Goal: Obtain resource: Obtain resource

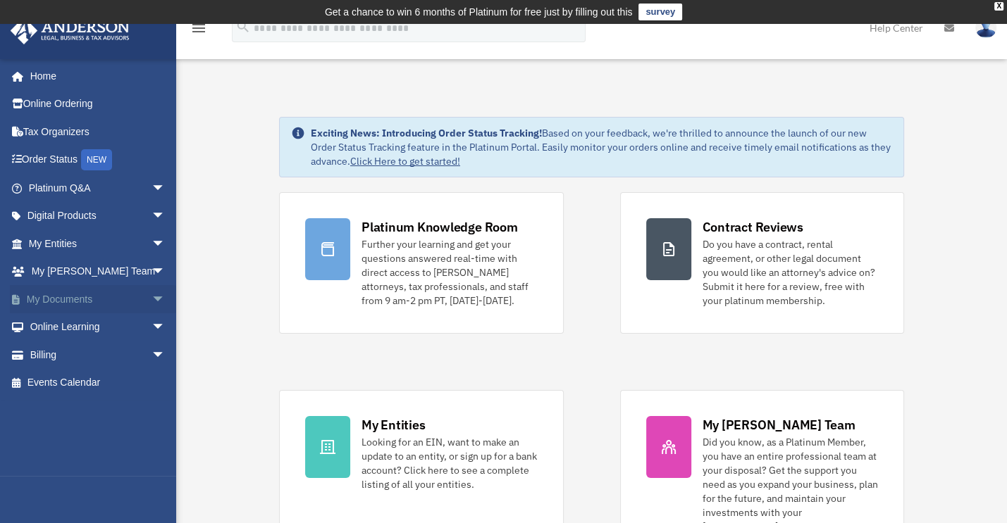
click at [151, 299] on span "arrow_drop_down" at bounding box center [165, 299] width 28 height 29
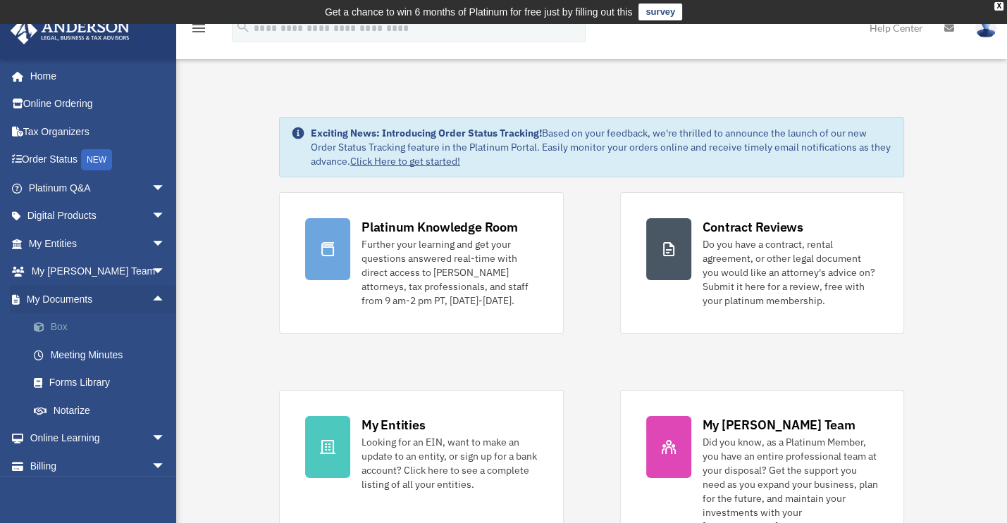
click at [68, 326] on link "Box" at bounding box center [103, 327] width 167 height 28
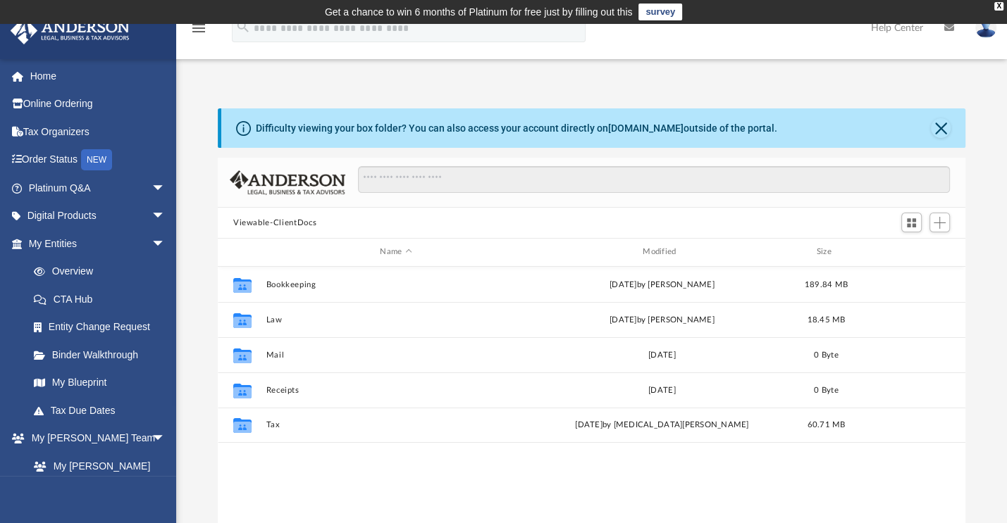
scroll to position [309, 736]
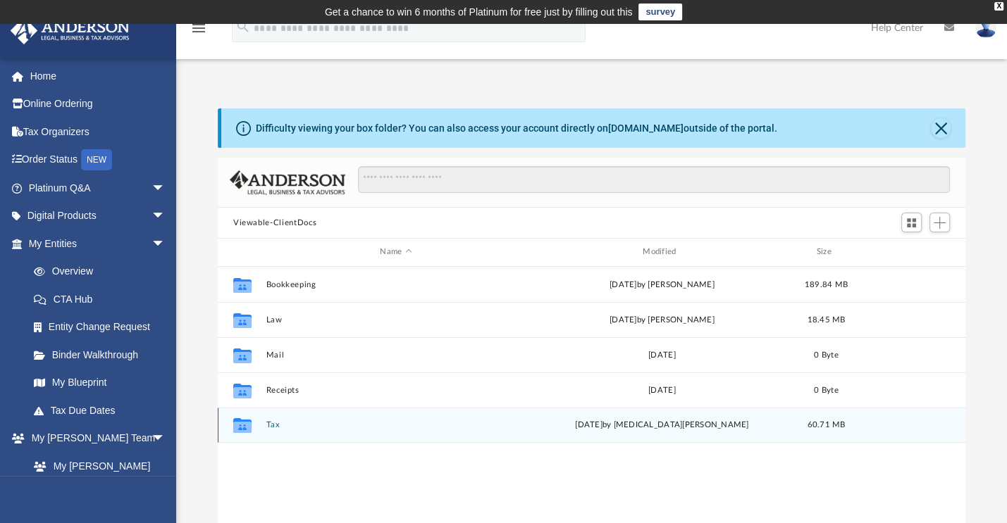
click at [275, 428] on button "Tax" at bounding box center [396, 425] width 260 height 9
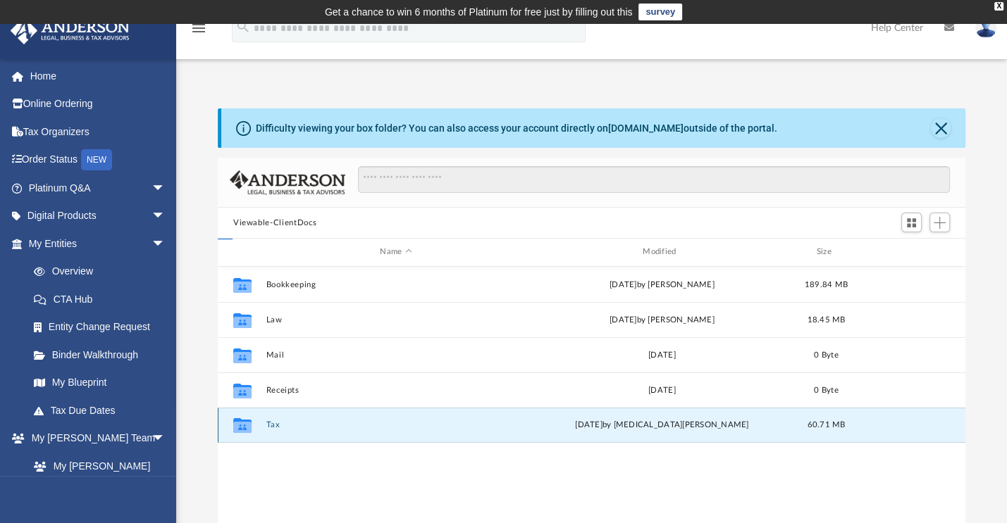
click at [276, 426] on button "Tax" at bounding box center [396, 425] width 260 height 9
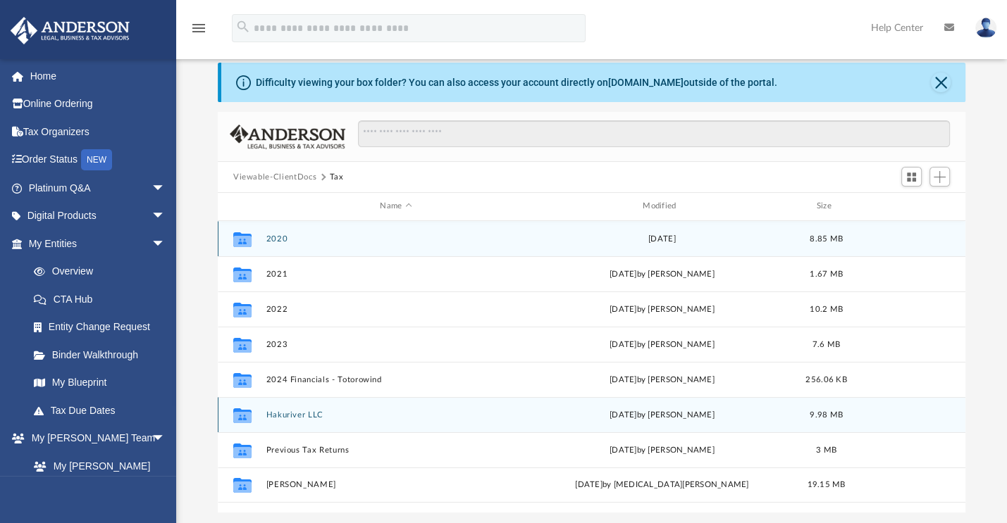
scroll to position [70, 0]
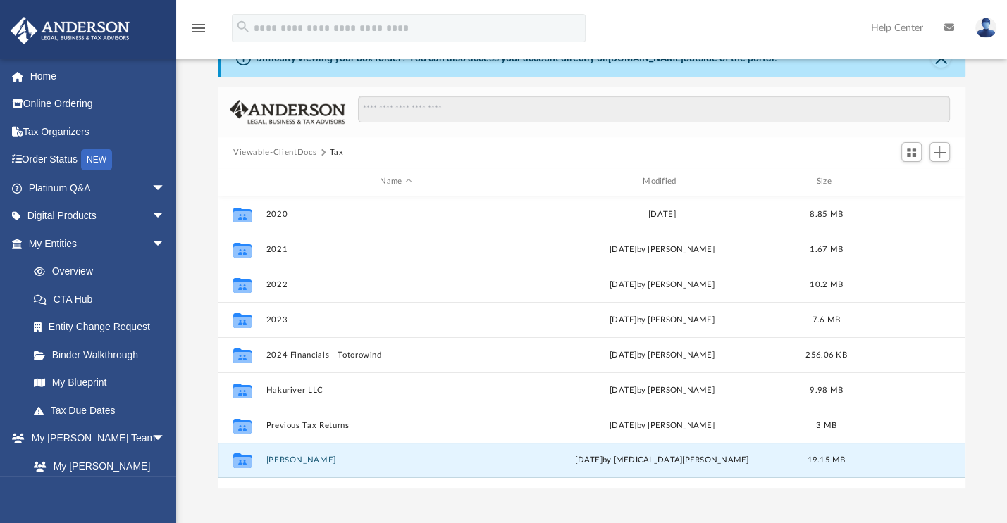
click at [307, 463] on button "[PERSON_NAME]" at bounding box center [396, 460] width 260 height 9
click at [304, 461] on button "[PERSON_NAME]" at bounding box center [396, 460] width 260 height 9
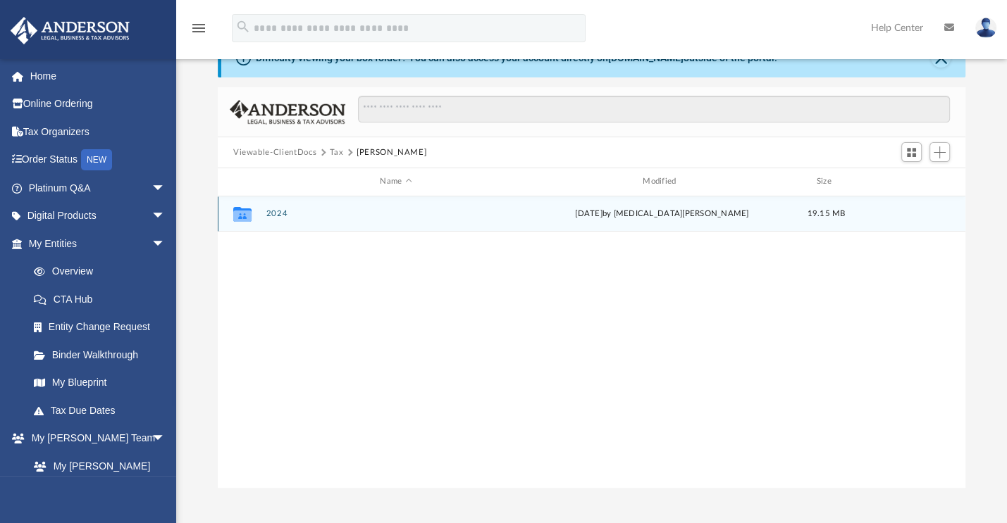
click at [266, 211] on button "2024" at bounding box center [396, 213] width 260 height 9
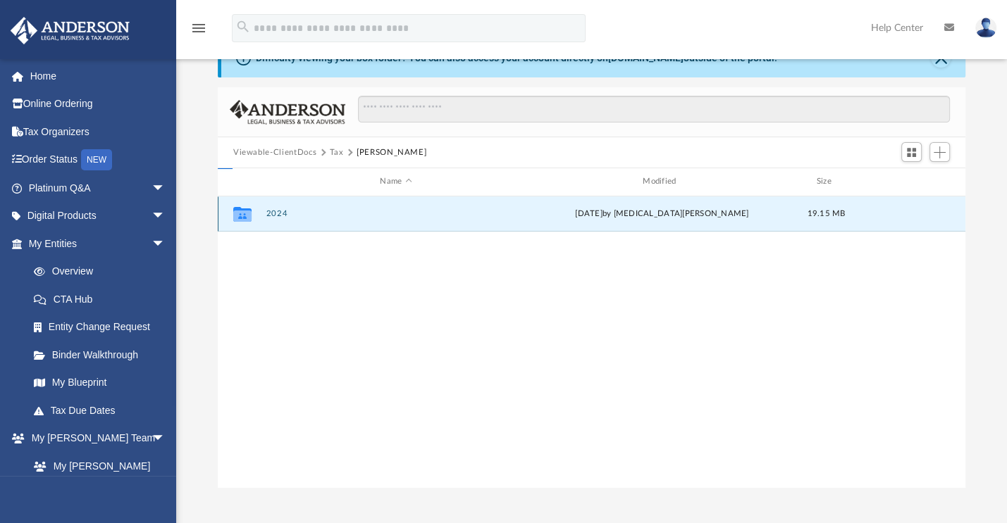
click at [268, 214] on button "2024" at bounding box center [396, 213] width 260 height 9
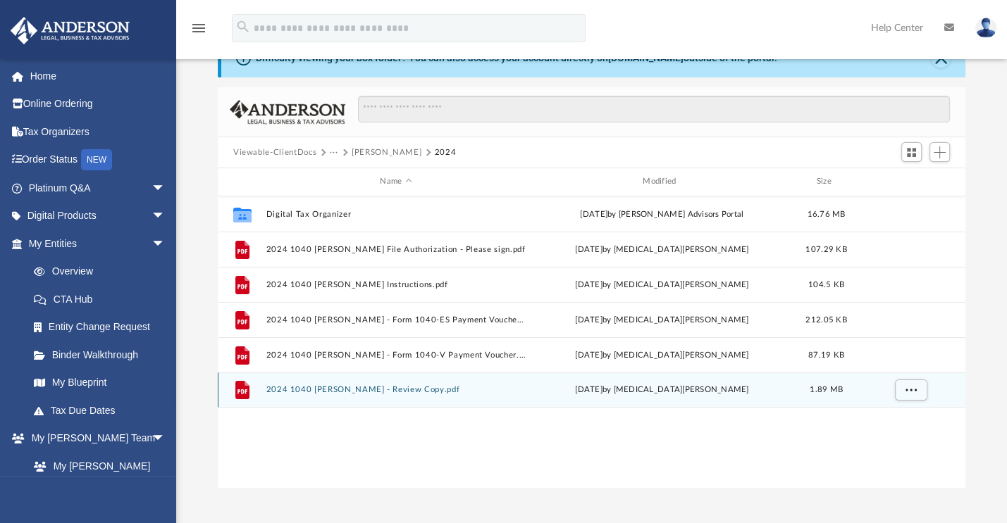
click at [383, 382] on div "File 2024 1040 [PERSON_NAME] - Review Copy.pdf [DATE] by [MEDICAL_DATA][PERSON_…" at bounding box center [591, 390] width 747 height 35
click at [383, 380] on div "File 2024 1040 [PERSON_NAME] - Review Copy.pdf [DATE] by [MEDICAL_DATA][PERSON_…" at bounding box center [591, 390] width 747 height 35
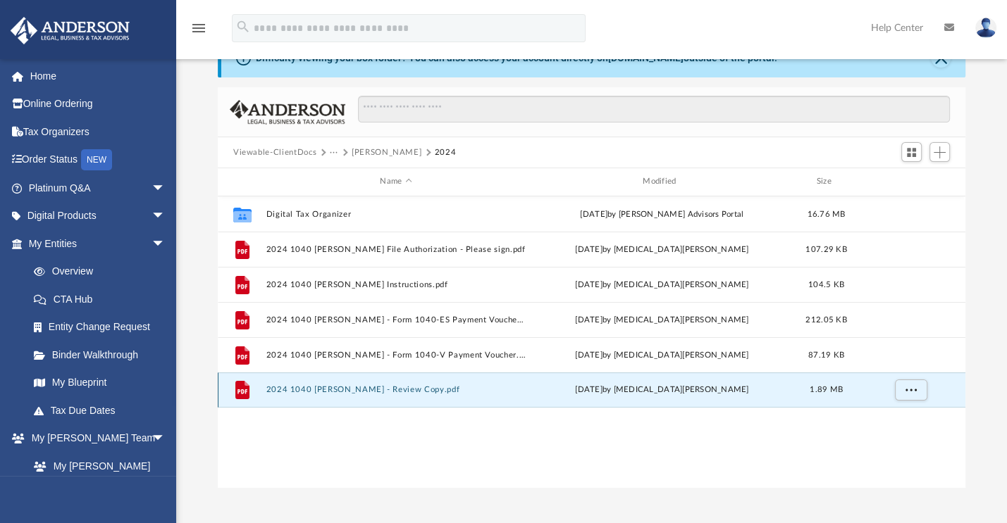
click at [386, 385] on button "2024 1040 [PERSON_NAME] - Review Copy.pdf" at bounding box center [396, 389] width 260 height 9
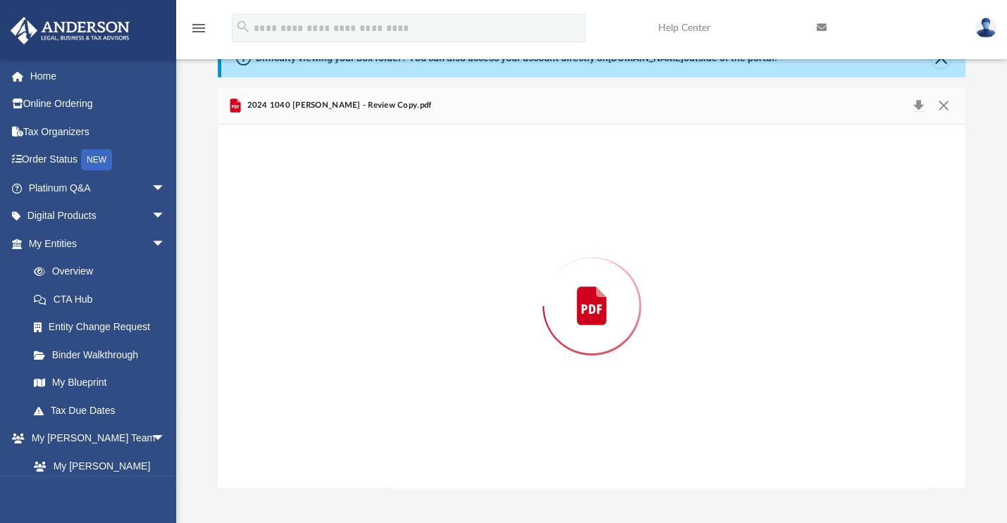
click at [386, 385] on div "Preview" at bounding box center [591, 306] width 747 height 363
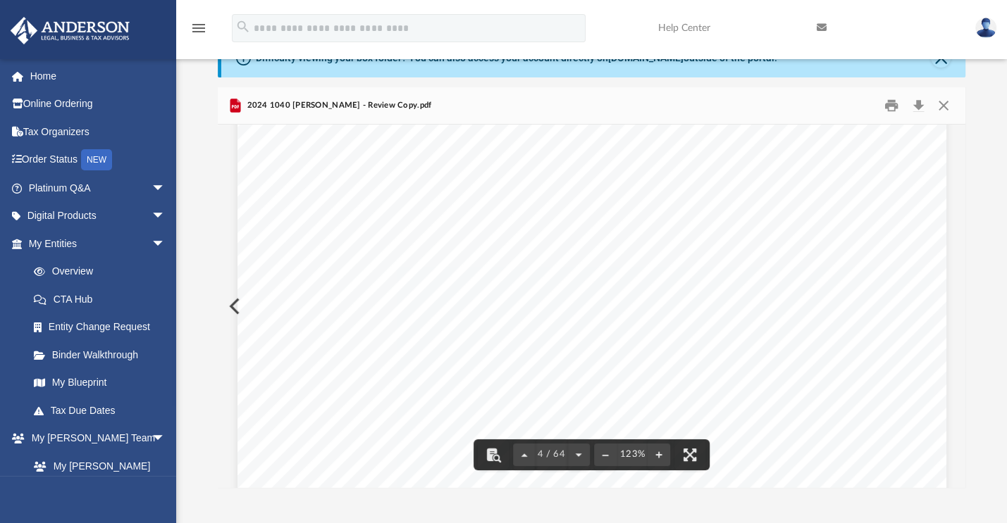
scroll to position [3170, 0]
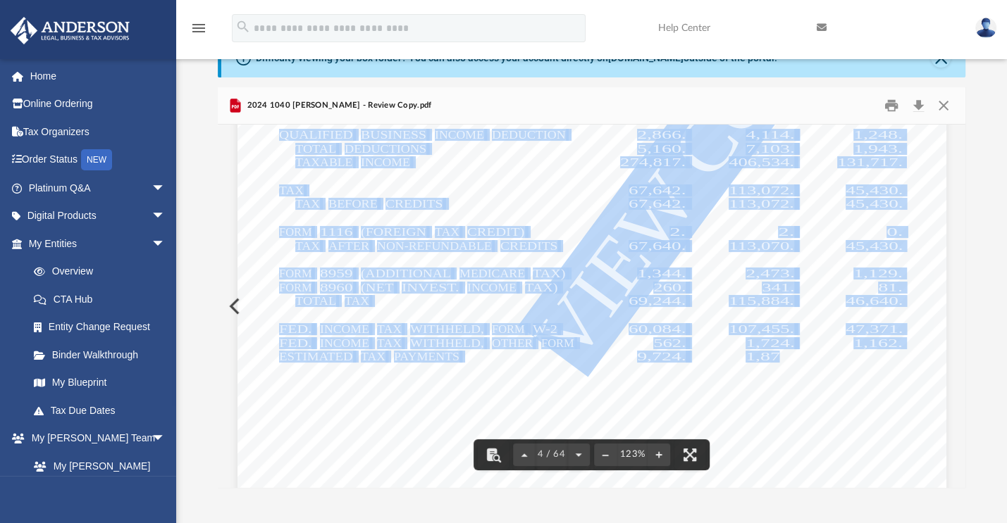
drag, startPoint x: 575, startPoint y: 366, endPoint x: 775, endPoint y: 358, distance: 200.2
click at [775, 358] on div "426301 [DATE] Tax Year Tax Year [DATE] Increase (Decrease) Description 2023 Nam…" at bounding box center [591, 238] width 709 height 917
click at [778, 360] on span "1,870." at bounding box center [769, 356] width 49 height 11
click at [768, 401] on div "426301 [DATE] Tax Year Tax Year [DATE] Increase (Decrease) Description 2023 Nam…" at bounding box center [591, 238] width 709 height 917
click at [753, 421] on div "426301 [DATE] Tax Year Tax Year [DATE] Increase (Decrease) Description 2023 Nam…" at bounding box center [591, 238] width 709 height 917
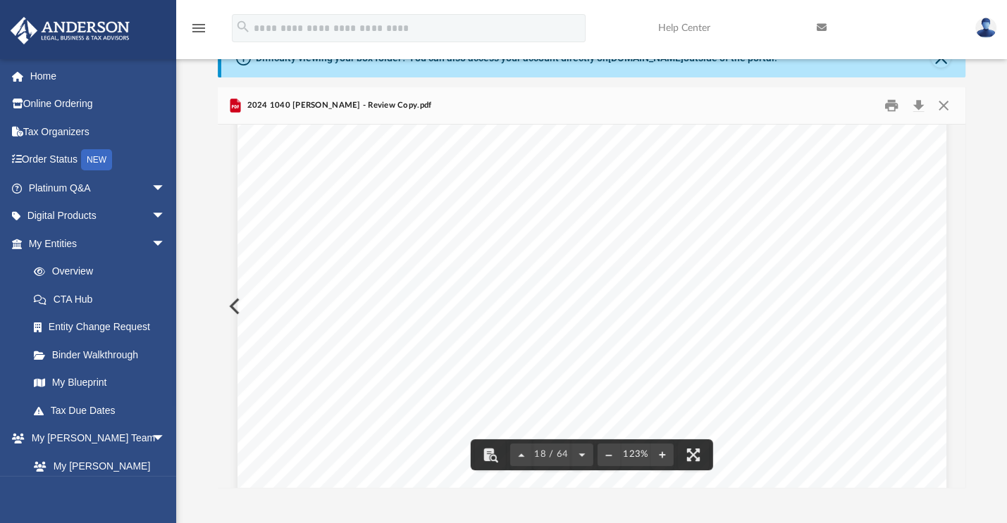
scroll to position [16412, 0]
drag, startPoint x: 845, startPoint y: 405, endPoint x: 868, endPoint y: 408, distance: 22.7
click at [886, 416] on div "Credit for other dependents Department of the Treasury - Internal Revenue Servi…" at bounding box center [591, 130] width 709 height 917
